Goal: Task Accomplishment & Management: Use online tool/utility

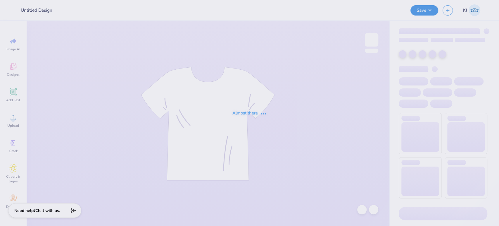
type input "APC designs 2"
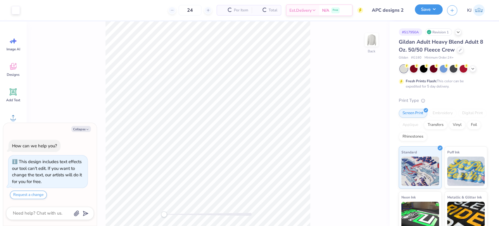
click at [437, 9] on button "Save" at bounding box center [429, 9] width 28 height 10
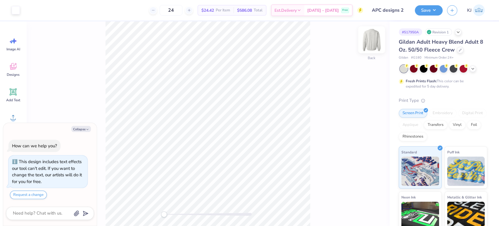
click at [374, 39] on img at bounding box center [371, 39] width 23 height 23
click at [370, 42] on img at bounding box center [371, 39] width 23 height 23
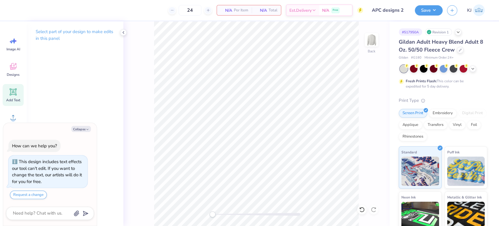
click at [15, 95] on icon at bounding box center [13, 91] width 9 height 9
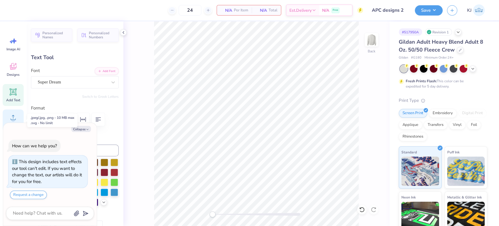
click at [14, 121] on circle at bounding box center [13, 120] width 4 height 4
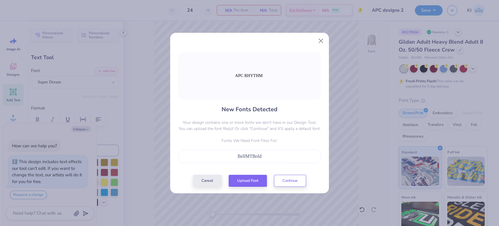
click at [250, 158] on span "BellMTBold" at bounding box center [250, 156] width 24 height 5
click at [217, 177] on button "Cancel" at bounding box center [207, 179] width 29 height 12
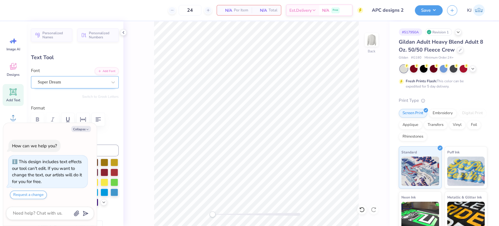
click at [51, 82] on div "Super Dream" at bounding box center [72, 81] width 71 height 9
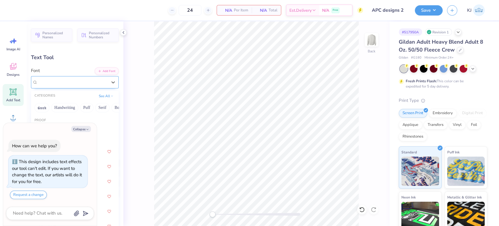
type textarea "x"
type input "b"
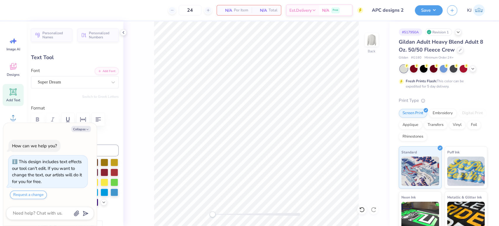
drag, startPoint x: 75, startPoint y: 129, endPoint x: 51, endPoint y: 122, distance: 24.6
click at [74, 129] on button "Collapse" at bounding box center [81, 129] width 20 height 6
type textarea "x"
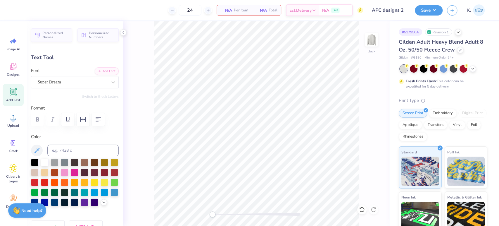
click at [2, 125] on div "Image AI Designs Add Text Upload Greek Clipart & logos Decorate" at bounding box center [13, 123] width 26 height 204
click at [9, 124] on span "Upload" at bounding box center [13, 125] width 12 height 5
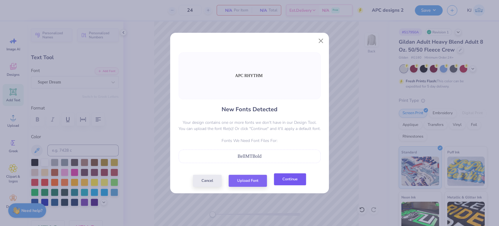
click at [291, 178] on button "Continue" at bounding box center [290, 179] width 32 height 12
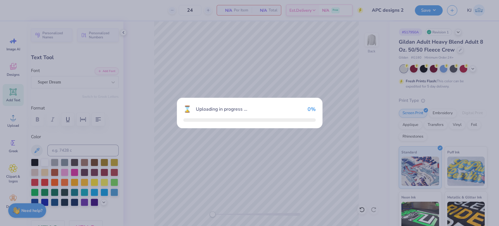
type input "15.00"
type input "1.81"
type input "10.98"
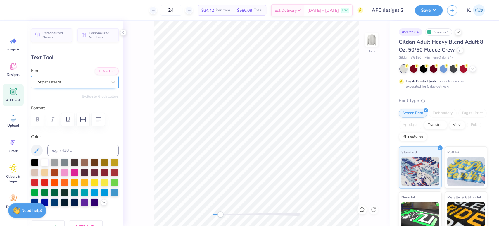
click at [80, 80] on div "Super Dream" at bounding box center [72, 81] width 71 height 9
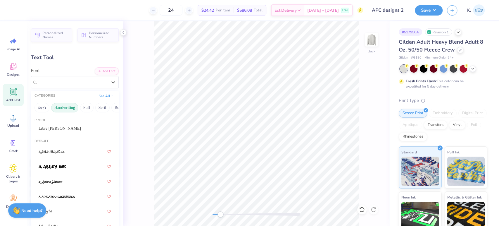
click at [73, 109] on button "Handwriting" at bounding box center [64, 107] width 27 height 9
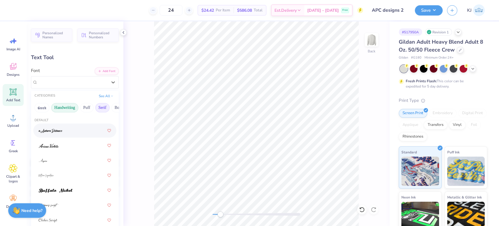
click at [102, 108] on button "Serif" at bounding box center [102, 107] width 14 height 9
click at [63, 133] on span at bounding box center [57, 130] width 37 height 6
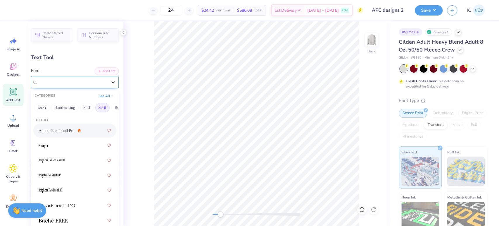
click at [108, 80] on div at bounding box center [113, 82] width 11 height 11
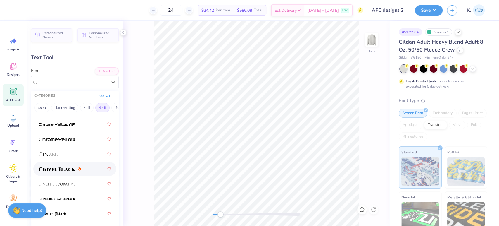
scroll to position [130, 0]
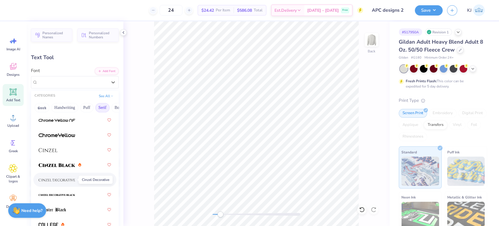
click at [66, 180] on img at bounding box center [57, 180] width 37 height 4
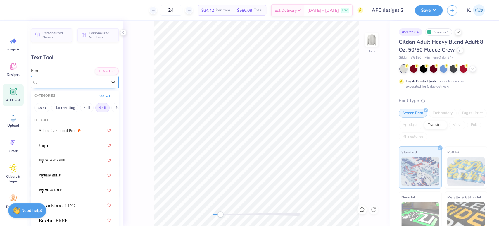
click at [110, 83] on icon at bounding box center [113, 82] width 6 height 6
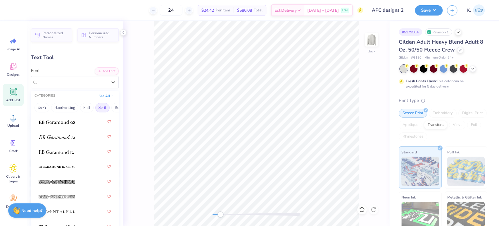
scroll to position [520, 0]
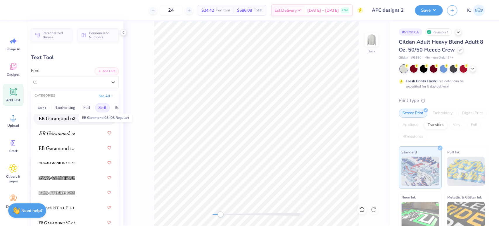
click at [58, 118] on img at bounding box center [57, 118] width 37 height 4
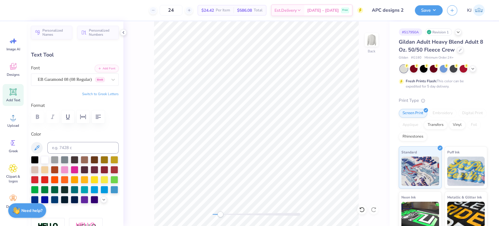
scroll to position [0, 0]
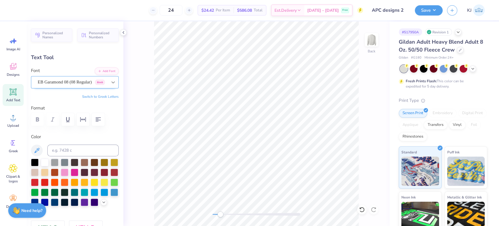
click at [109, 78] on div at bounding box center [113, 82] width 11 height 11
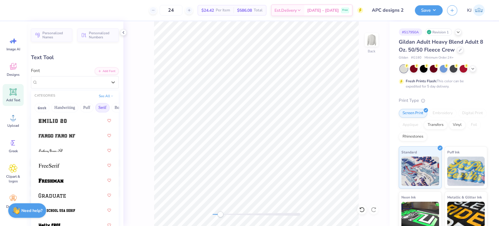
scroll to position [693, 0]
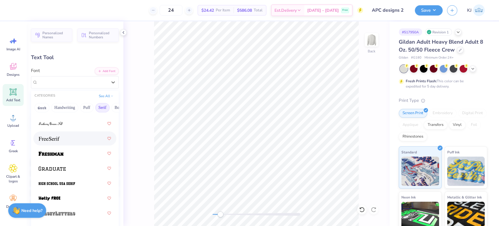
click at [59, 138] on img at bounding box center [49, 139] width 21 height 4
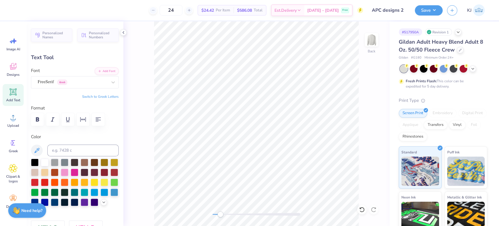
click at [82, 55] on div "Text Tool" at bounding box center [75, 58] width 88 height 8
click at [145, 53] on div "Back" at bounding box center [256, 123] width 266 height 204
type input "13.85"
type input "1.48"
type input "4.51"
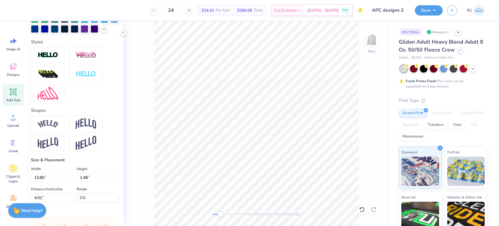
scroll to position [267, 0]
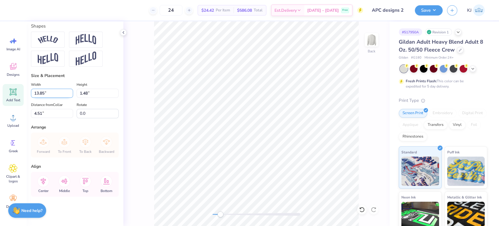
click at [41, 93] on input "13.85" at bounding box center [52, 93] width 42 height 9
type input "7.00"
type input "0.75"
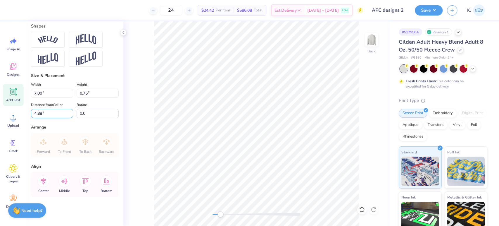
click at [37, 113] on input "4.88" at bounding box center [52, 113] width 42 height 9
type input "3"
click at [373, 42] on img at bounding box center [371, 39] width 23 height 23
click at [7, 120] on div "Upload" at bounding box center [13, 120] width 21 height 22
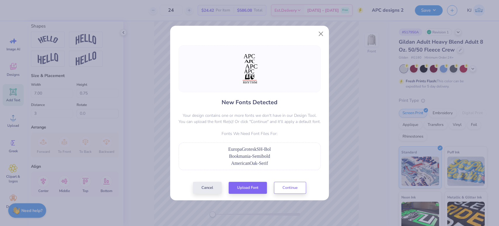
click at [255, 153] on div "Bookmania-Semibold" at bounding box center [250, 156] width 136 height 7
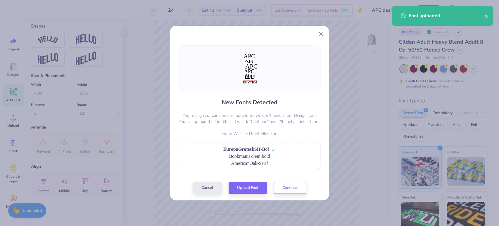
click at [273, 161] on div "AmericanOak-Serif" at bounding box center [250, 163] width 136 height 7
click at [283, 161] on div "AmericanOak-Serif" at bounding box center [250, 163] width 136 height 7
click at [267, 163] on span "AmericanOak-Serif" at bounding box center [249, 163] width 37 height 5
click at [287, 188] on button "Continue" at bounding box center [290, 186] width 32 height 12
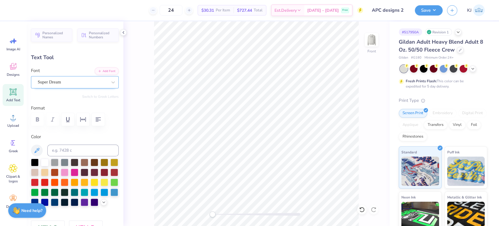
click at [63, 77] on div "Super Dream" at bounding box center [75, 82] width 88 height 12
type input "bookmania"
click at [361, 151] on div "Front" at bounding box center [256, 123] width 266 height 204
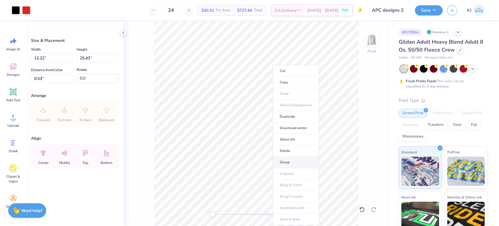
click at [301, 161] on li "Group" at bounding box center [296, 161] width 46 height 11
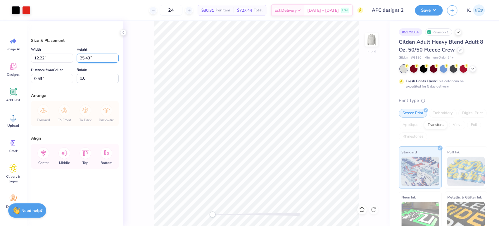
click at [85, 57] on input "25.43" at bounding box center [98, 58] width 42 height 9
type input "15.00"
type input "7.21"
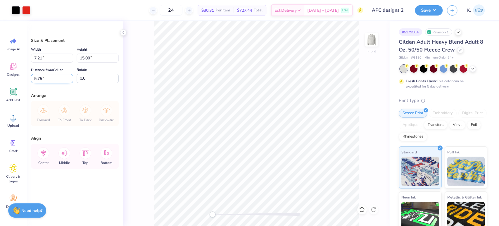
click at [40, 77] on input "5.75" at bounding box center [52, 78] width 42 height 9
type input "3"
click at [86, 37] on div "Size & Placement" at bounding box center [75, 40] width 88 height 6
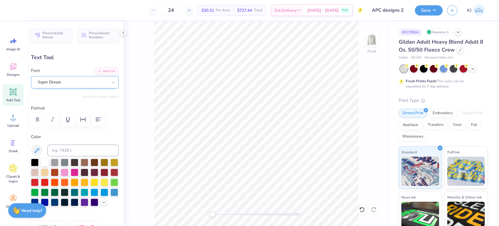
click at [92, 84] on div "Super Dream" at bounding box center [72, 81] width 71 height 9
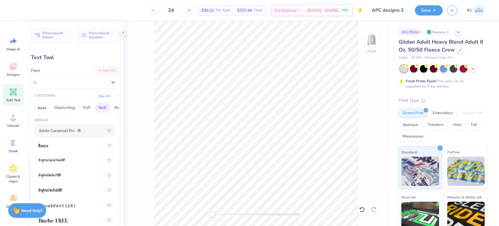
click at [99, 72] on button "Add Font" at bounding box center [107, 71] width 24 height 8
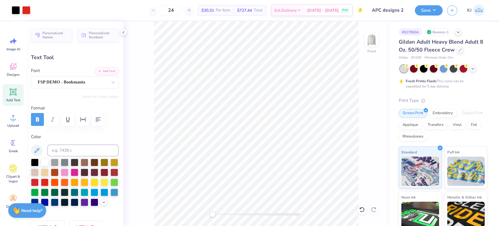
type input "5.71"
type input "1.97"
type input "10.89"
click at [108, 83] on div at bounding box center [113, 82] width 11 height 11
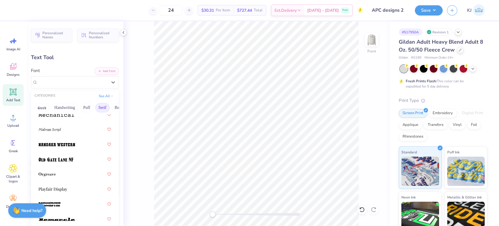
scroll to position [1016, 0]
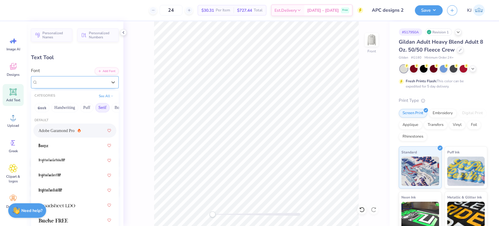
click at [62, 80] on span "FSP DEMO - Bookmania" at bounding box center [61, 82] width 47 height 7
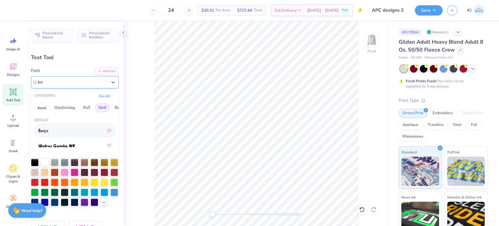
type input "b"
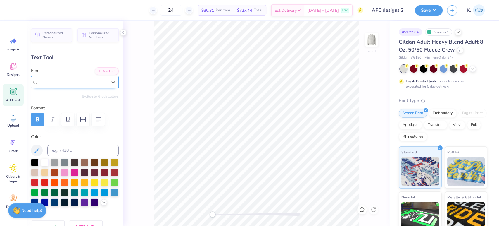
click at [370, 151] on div "Front" at bounding box center [256, 123] width 266 height 204
type input "4.36"
type input "2.35"
type input "7.92"
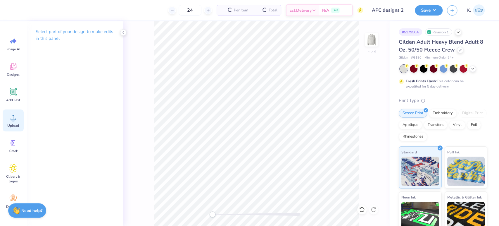
click at [14, 125] on span "Upload" at bounding box center [13, 125] width 12 height 5
click at [13, 121] on circle at bounding box center [13, 120] width 4 height 4
click at [14, 120] on icon at bounding box center [13, 117] width 5 height 5
click at [483, 95] on div "# 517950A Revision 1 Gildan Adult Heavy Blend Adult 8 Oz. 50/50 Fleece Crew Gil…" at bounding box center [444, 149] width 110 height 257
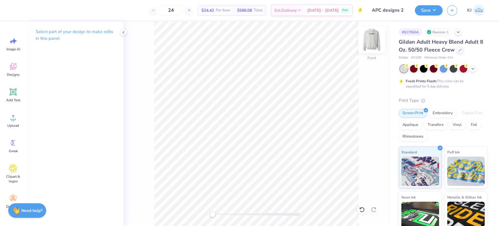
click at [371, 40] on img at bounding box center [371, 39] width 23 height 23
click at [372, 39] on img at bounding box center [371, 39] width 23 height 23
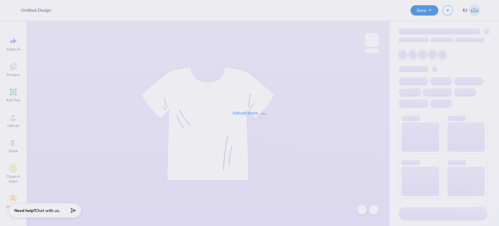
type input "APC designs 2"
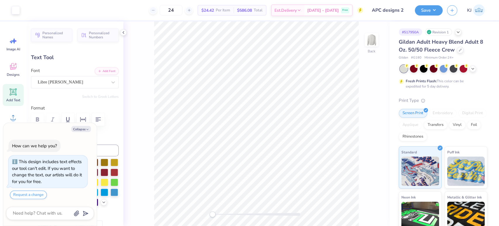
click at [123, 39] on div "Back" at bounding box center [256, 123] width 266 height 204
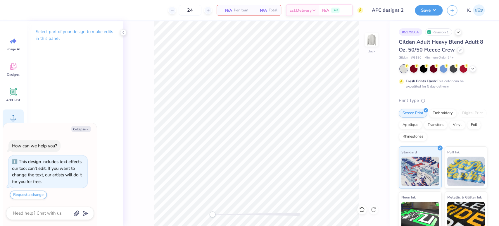
click at [12, 109] on div "Upload" at bounding box center [13, 120] width 21 height 22
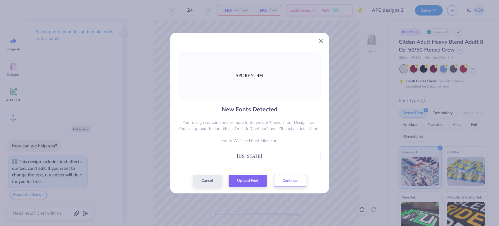
click at [258, 156] on div "Georgia" at bounding box center [250, 156] width 136 height 7
click at [279, 180] on button "Continue" at bounding box center [290, 179] width 32 height 12
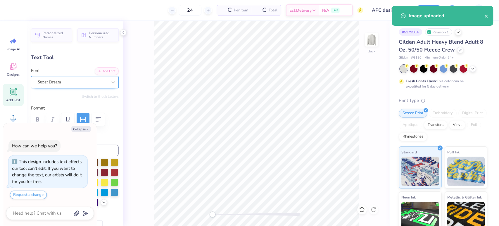
click at [77, 81] on div "Super Dream" at bounding box center [72, 81] width 71 height 9
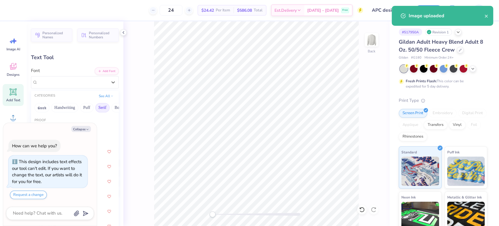
click at [101, 107] on button "Serif" at bounding box center [102, 107] width 14 height 9
click at [87, 129] on polyline "button" at bounding box center [88, 129] width 2 height 1
type textarea "x"
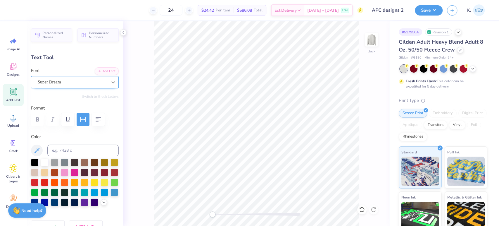
click at [110, 82] on icon at bounding box center [113, 82] width 6 height 6
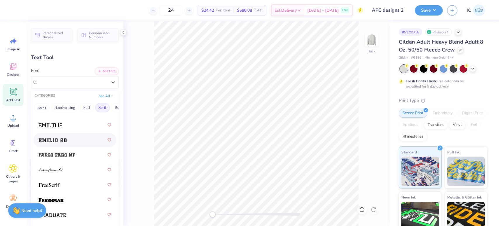
scroll to position [650, 0]
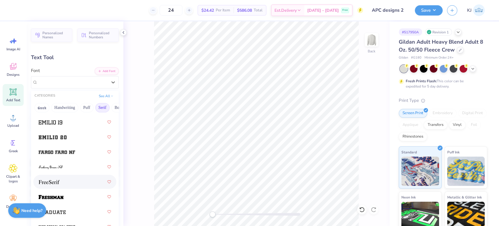
click at [74, 182] on div at bounding box center [75, 181] width 73 height 11
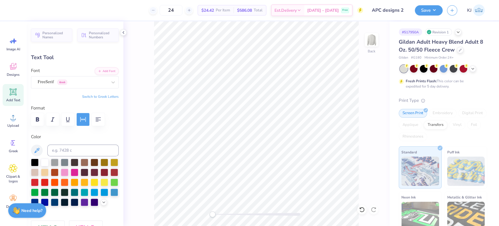
click at [84, 121] on icon "button" at bounding box center [83, 119] width 7 height 7
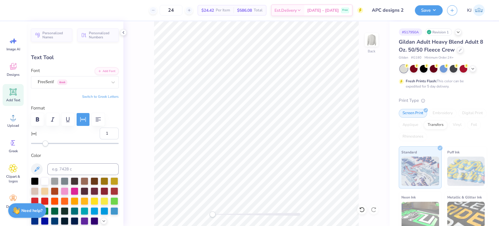
type input "4"
click at [48, 143] on div "Accessibility label" at bounding box center [48, 143] width 6 height 6
type input "5"
click at [49, 143] on div "Accessibility label" at bounding box center [48, 143] width 6 height 6
type input "6"
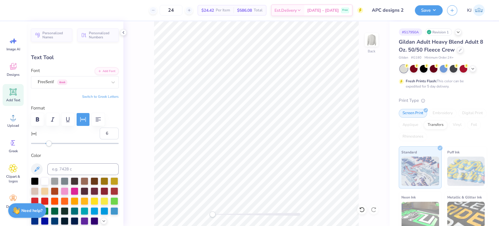
click at [49, 143] on div "Accessibility label" at bounding box center [49, 143] width 6 height 6
type input "8"
click at [50, 144] on div "Accessibility label" at bounding box center [50, 143] width 6 height 6
type input "10"
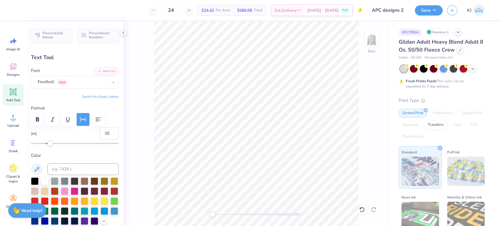
click at [52, 144] on div "Accessibility label" at bounding box center [50, 143] width 6 height 6
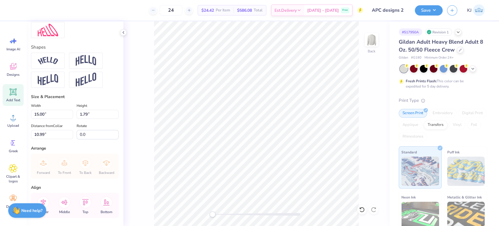
scroll to position [285, 0]
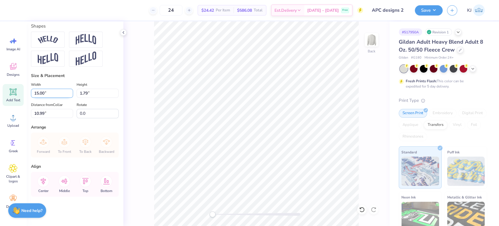
click at [55, 95] on input "15.00" at bounding box center [52, 93] width 42 height 9
click at [35, 93] on input "15.00" at bounding box center [52, 93] width 42 height 9
type input "7.07"
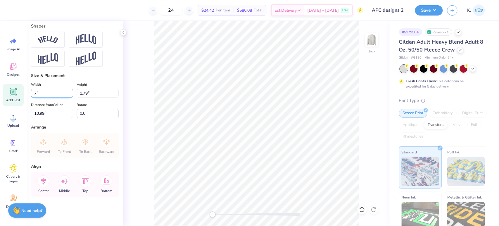
type input "0.66"
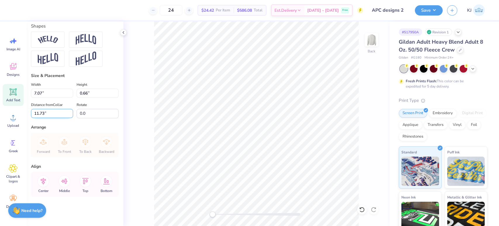
click at [38, 113] on input "11.73" at bounding box center [52, 113] width 42 height 9
type input "3"
click at [372, 38] on img at bounding box center [371, 39] width 23 height 23
click at [18, 123] on div "Upload" at bounding box center [13, 120] width 21 height 22
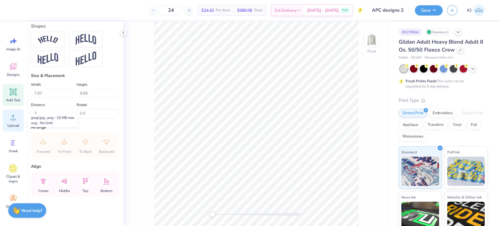
click at [14, 121] on circle at bounding box center [13, 120] width 4 height 4
click at [15, 124] on span "Upload" at bounding box center [13, 125] width 12 height 5
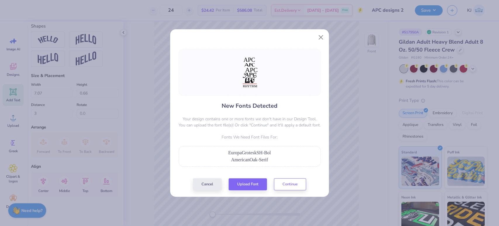
click at [269, 158] on div "AmericanOak-Serif" at bounding box center [250, 159] width 136 height 7
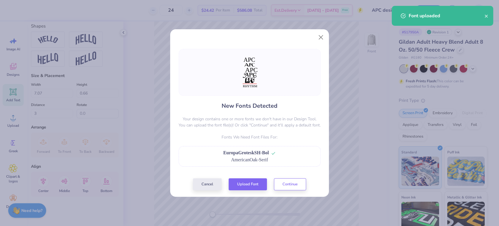
click at [280, 158] on div "AmericanOak-Serif" at bounding box center [250, 159] width 136 height 7
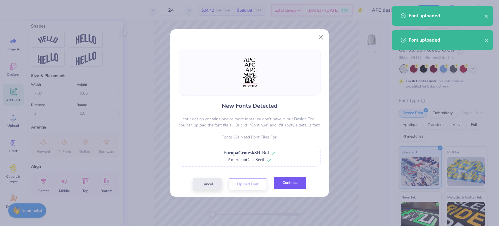
click at [301, 188] on button "Continue" at bounding box center [290, 183] width 32 height 12
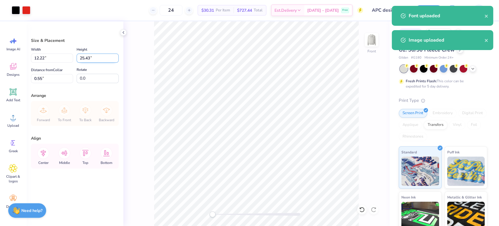
click at [87, 56] on input "25.43" at bounding box center [98, 58] width 42 height 9
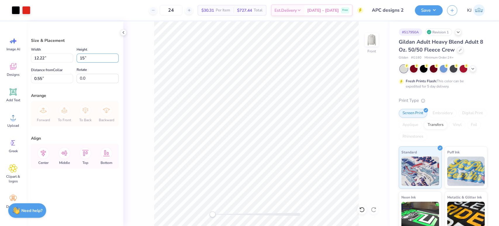
type input "15"
type input "7.21"
type input "15.00"
click at [37, 76] on input "5.77" at bounding box center [52, 78] width 42 height 9
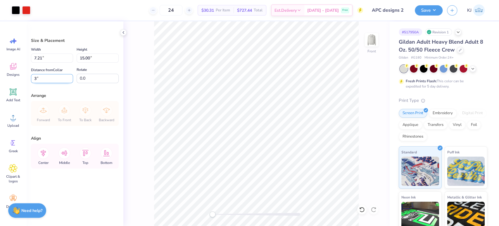
type input "3.00"
click at [271, 162] on li "Group" at bounding box center [274, 161] width 46 height 11
click at [435, 10] on button "Save" at bounding box center [429, 9] width 28 height 10
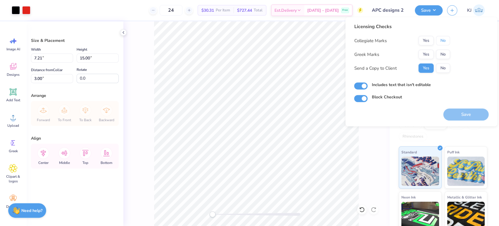
drag, startPoint x: 442, startPoint y: 40, endPoint x: 442, endPoint y: 49, distance: 8.5
click at [442, 41] on button "No" at bounding box center [443, 40] width 14 height 9
click at [442, 57] on button "No" at bounding box center [443, 54] width 14 height 9
click at [466, 113] on button "Save" at bounding box center [465, 114] width 45 height 12
